Goal: Navigation & Orientation: Find specific page/section

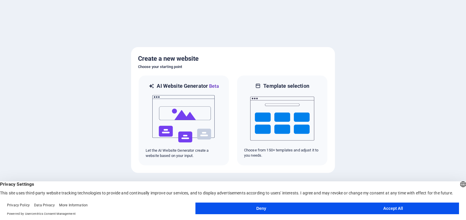
click at [395, 210] on button "Accept All" at bounding box center [393, 209] width 132 height 12
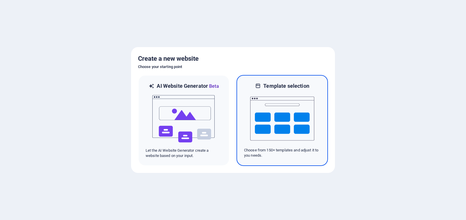
click at [274, 128] on img at bounding box center [282, 119] width 64 height 58
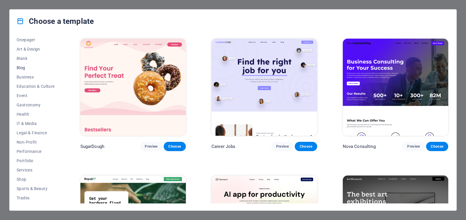
scroll to position [76, 0]
click at [24, 150] on span "Services" at bounding box center [36, 152] width 38 height 5
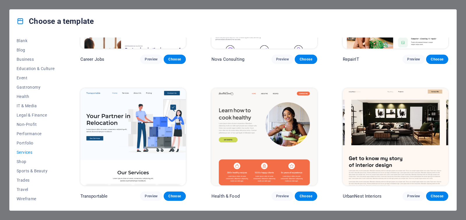
scroll to position [116, 0]
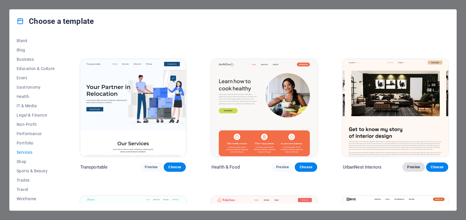
click at [416, 166] on span "Preview" at bounding box center [413, 167] width 13 height 5
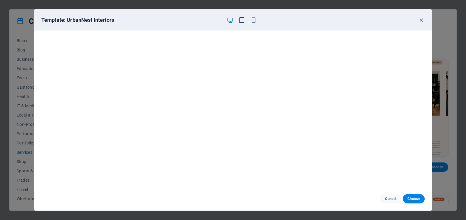
click at [243, 21] on icon "button" at bounding box center [242, 20] width 7 height 7
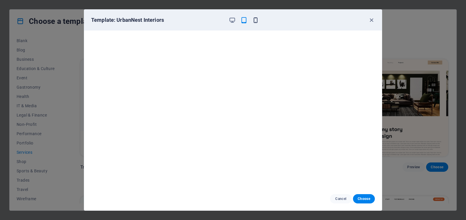
click at [257, 21] on icon "button" at bounding box center [255, 20] width 7 height 7
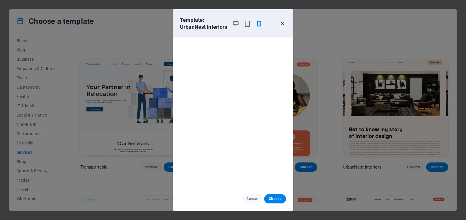
click at [283, 26] on icon "button" at bounding box center [282, 23] width 7 height 7
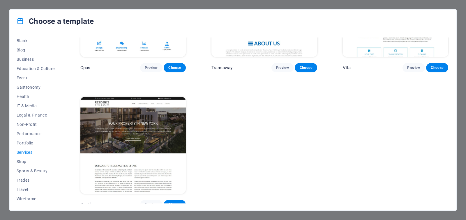
scroll to position [902, 0]
click at [121, 149] on img at bounding box center [132, 145] width 105 height 97
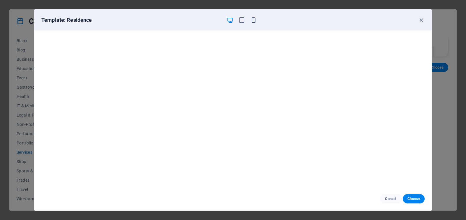
click at [253, 17] on icon "button" at bounding box center [253, 20] width 7 height 7
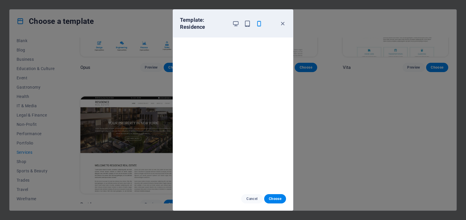
click at [253, 193] on div "Cancel Choose" at bounding box center [233, 199] width 120 height 23
click at [254, 199] on span "Cancel" at bounding box center [252, 199] width 13 height 5
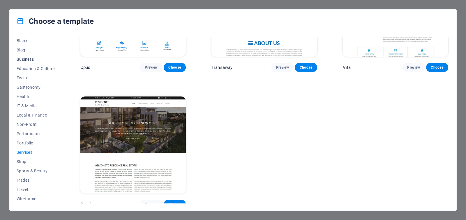
click at [32, 60] on span "Business" at bounding box center [36, 59] width 38 height 5
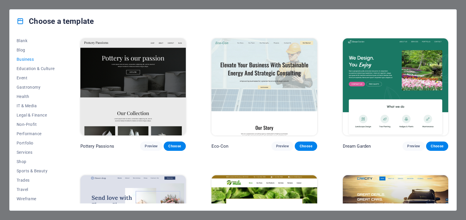
scroll to position [0, 0]
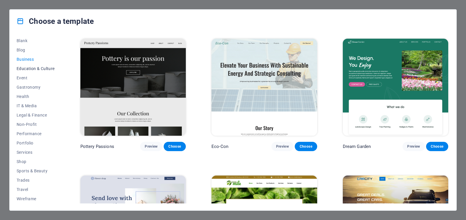
click at [31, 69] on span "Education & Culture" at bounding box center [36, 68] width 38 height 5
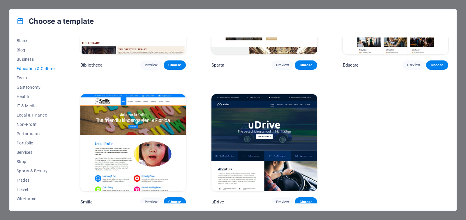
scroll to position [220, 0]
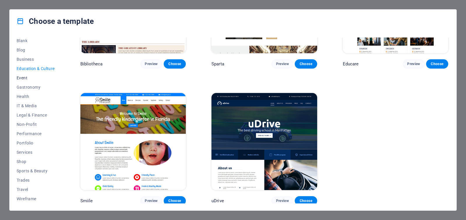
click at [24, 80] on span "Event" at bounding box center [36, 78] width 38 height 5
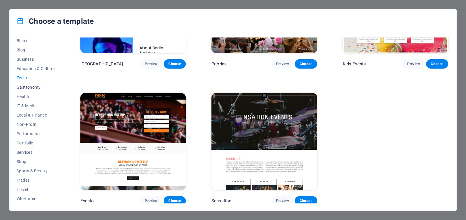
scroll to position [0, 0]
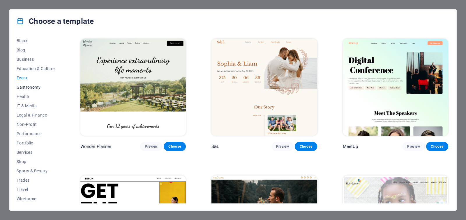
click at [38, 86] on span "Gastronomy" at bounding box center [36, 87] width 38 height 5
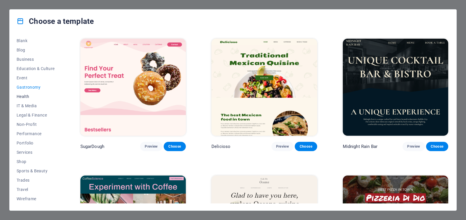
click at [23, 94] on button "Health" at bounding box center [36, 96] width 38 height 9
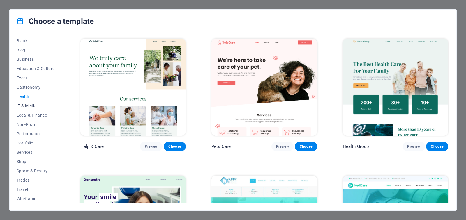
click at [32, 105] on span "IT & Media" at bounding box center [36, 106] width 38 height 5
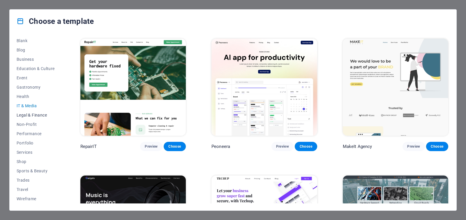
click at [35, 117] on span "Legal & Finance" at bounding box center [36, 115] width 38 height 5
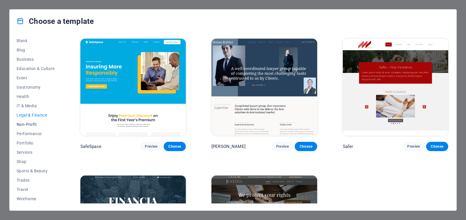
click at [30, 124] on span "Non-Profit" at bounding box center [36, 124] width 38 height 5
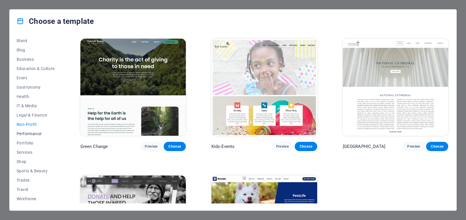
click at [35, 133] on span "Performance" at bounding box center [36, 134] width 38 height 5
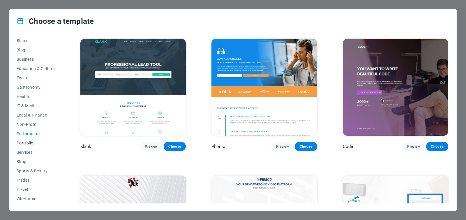
click at [30, 144] on span "Portfolio" at bounding box center [36, 143] width 38 height 5
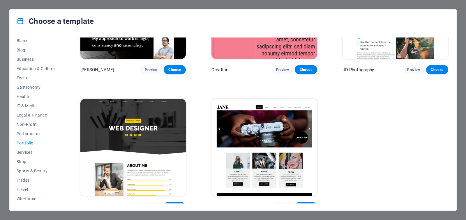
scroll to position [220, 0]
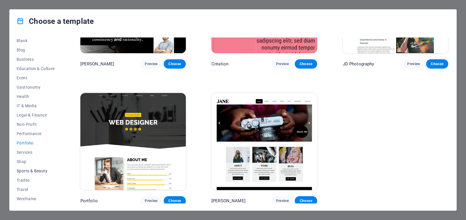
click at [36, 171] on span "Sports & Beauty" at bounding box center [36, 171] width 38 height 5
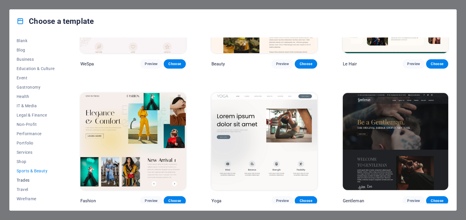
click at [21, 181] on span "Trades" at bounding box center [36, 180] width 38 height 5
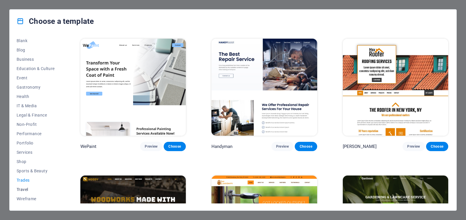
click at [21, 190] on span "Travel" at bounding box center [36, 190] width 38 height 5
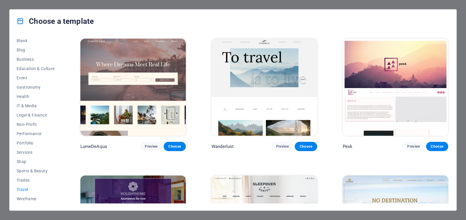
click at [30, 204] on div "All Templates My Templates New Trending Landingpage Multipager Onepager Art & D…" at bounding box center [233, 122] width 447 height 178
click at [31, 199] on span "Wireframe" at bounding box center [36, 199] width 38 height 5
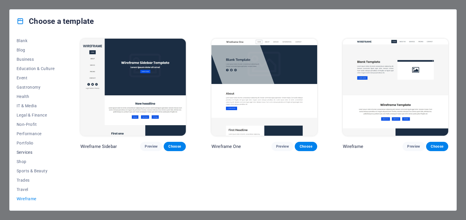
click at [20, 153] on span "Services" at bounding box center [36, 152] width 38 height 5
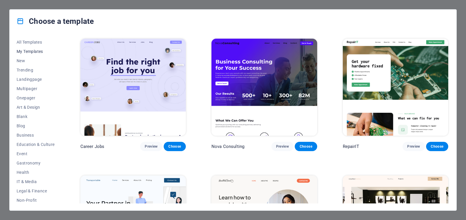
click at [31, 52] on span "My Templates" at bounding box center [36, 51] width 38 height 5
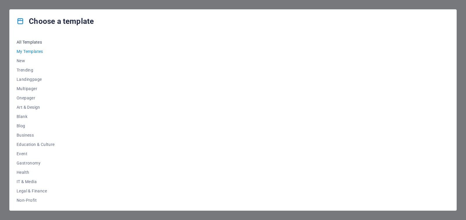
click at [31, 43] on span "All Templates" at bounding box center [36, 42] width 38 height 5
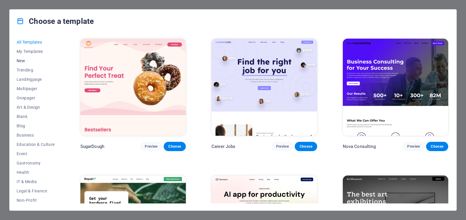
click at [22, 59] on span "New" at bounding box center [36, 61] width 38 height 5
click at [24, 72] on span "Trending" at bounding box center [36, 70] width 38 height 5
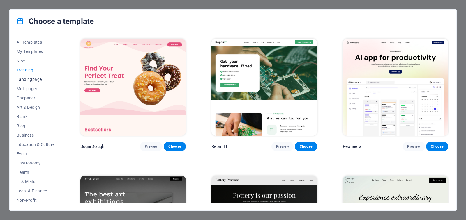
click at [24, 79] on span "Landingpage" at bounding box center [36, 79] width 38 height 5
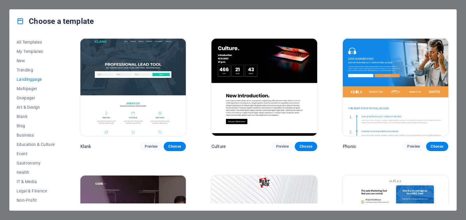
click at [2, 18] on div "Choose a template All Templates My Templates New Trending Landingpage Multipage…" at bounding box center [233, 110] width 466 height 220
click at [32, 43] on span "All Templates" at bounding box center [36, 42] width 38 height 5
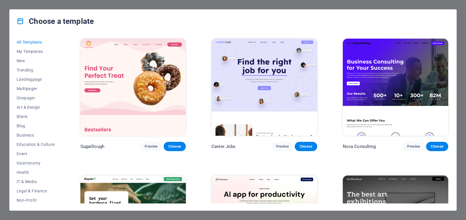
click at [2, 41] on div "Choose a template All Templates My Templates New Trending Landingpage Multipage…" at bounding box center [233, 110] width 466 height 220
